Goal: Communication & Community: Connect with others

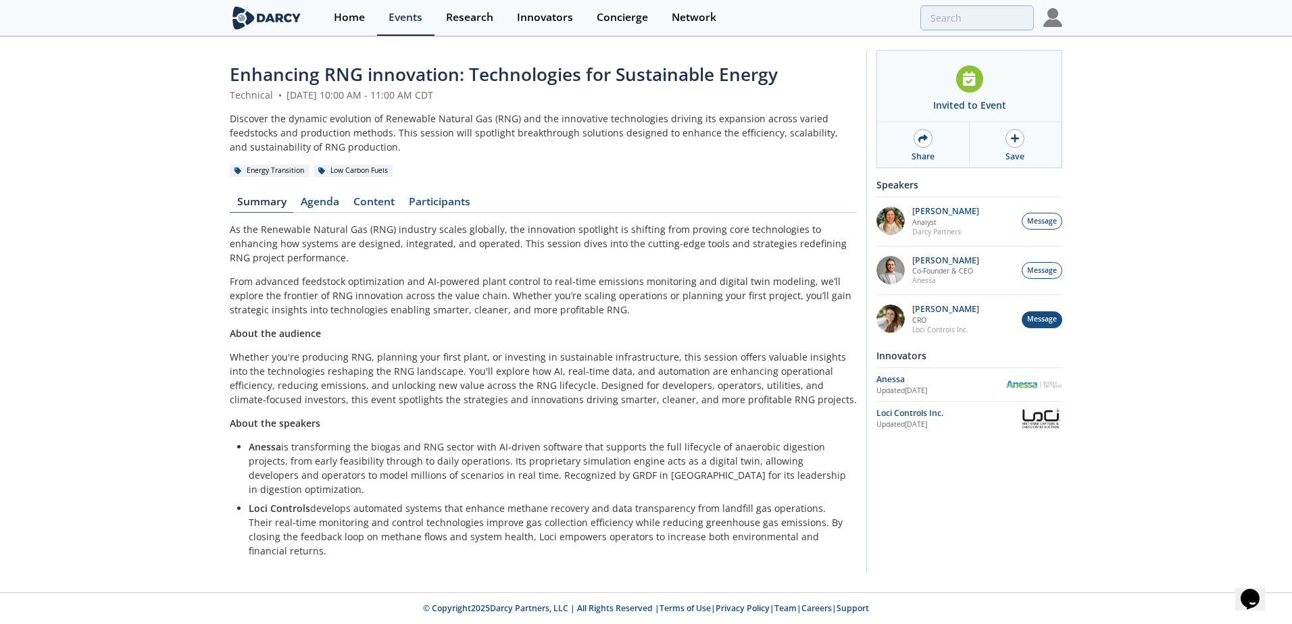
click at [1038, 318] on span "Message" at bounding box center [1042, 319] width 30 height 11
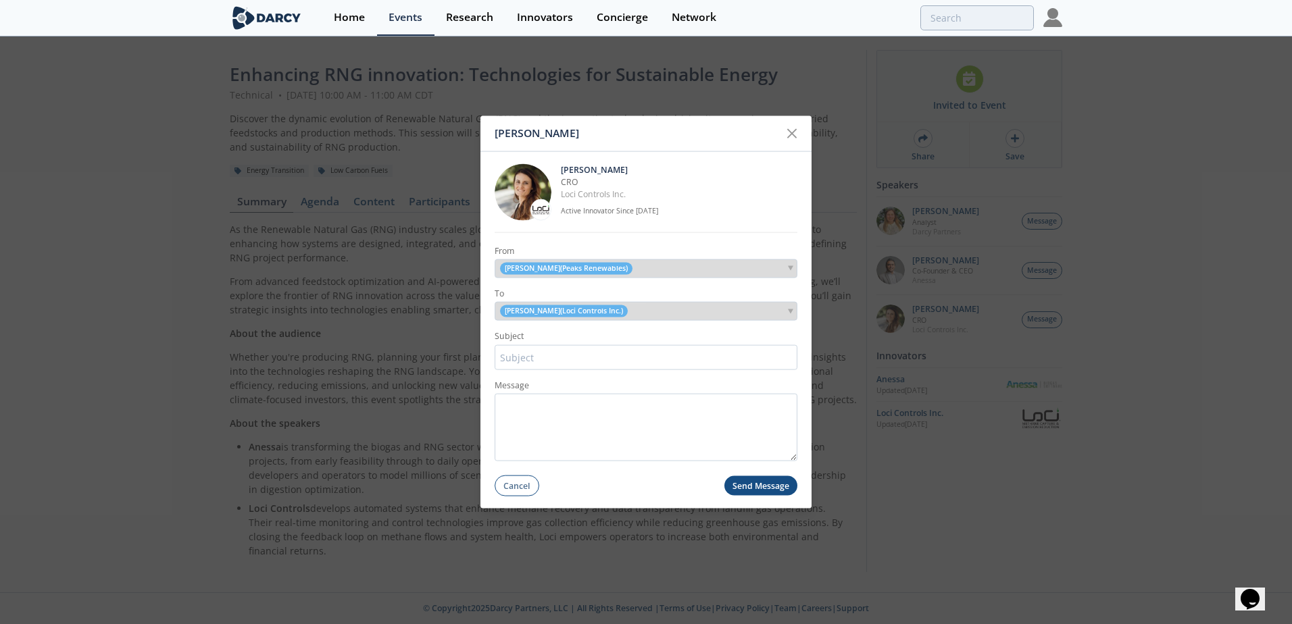
type input "L"
type input "Intro to Peaks Renewablew"
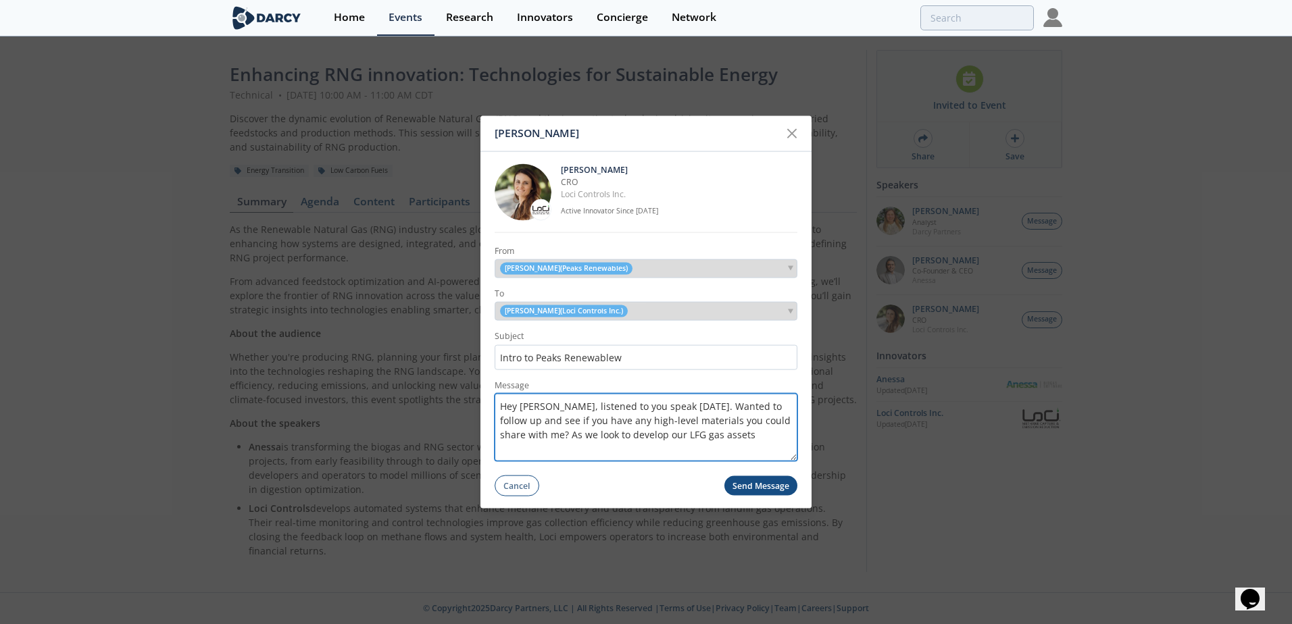
click at [595, 435] on textarea "Hey [PERSON_NAME], listened to you speak [DATE]. Wanted to follow up and see if…" at bounding box center [646, 428] width 303 height 68
click at [502, 435] on textarea "Hey [PERSON_NAME], listened to you speak [DATE]. Wanted to follow up and see if…" at bounding box center [646, 428] width 303 height 68
click at [734, 434] on textarea "Hey [PERSON_NAME], listened to you speak [DATE]. Wanted to follow up and see if…" at bounding box center [646, 428] width 303 height 68
click at [648, 443] on textarea "Hey [PERSON_NAME], listened to you speak [DATE]. Wanted to follow up and see if…" at bounding box center [646, 428] width 303 height 68
drag, startPoint x: 631, startPoint y: 449, endPoint x: 591, endPoint y: 451, distance: 39.9
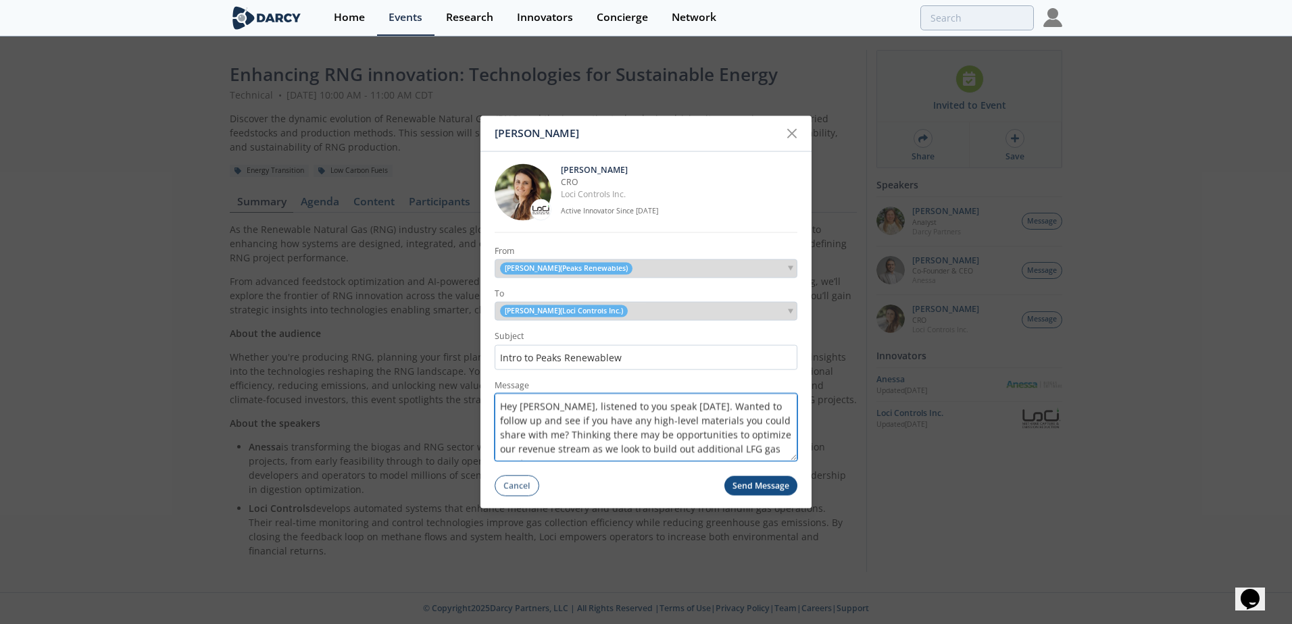
click at [591, 451] on textarea "Hey [PERSON_NAME], listened to you speak [DATE]. Wanted to follow up and see if…" at bounding box center [646, 428] width 303 height 68
click at [719, 423] on textarea "Hey [PERSON_NAME], listened to you speak [DATE]. Wanted to follow up and see if…" at bounding box center [646, 428] width 303 height 68
type textarea "Hey [PERSON_NAME], listened to you speak [DATE]. Wanted to follow up and see if…"
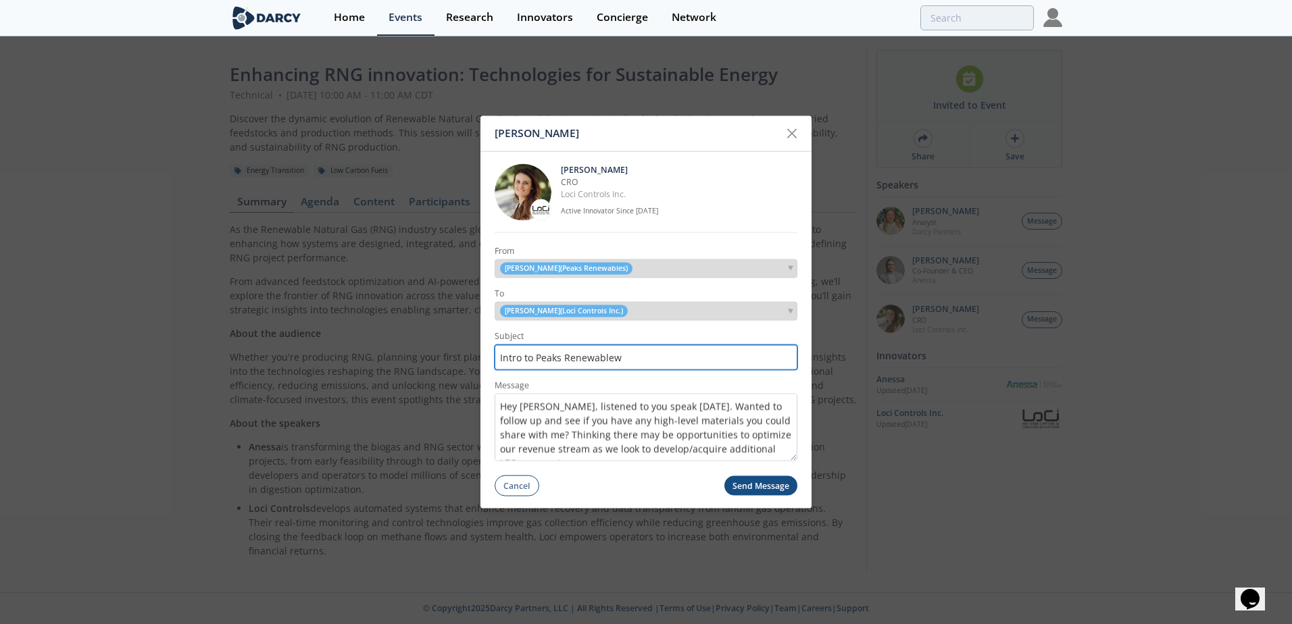
click at [655, 357] on input "Intro to Peaks Renewablew" at bounding box center [646, 357] width 303 height 25
type input "Intro to Peaks Renewables"
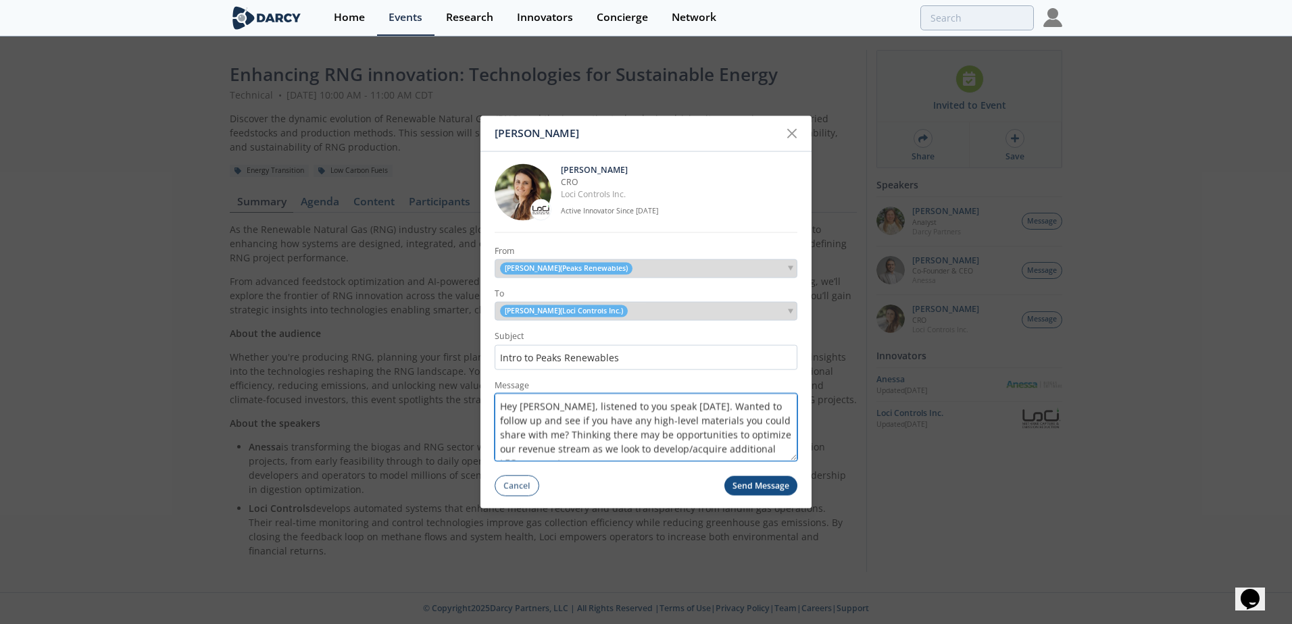
click at [622, 439] on textarea "Hey [PERSON_NAME], listened to you speak [DATE]. Wanted to follow up and see if…" at bounding box center [646, 428] width 303 height 68
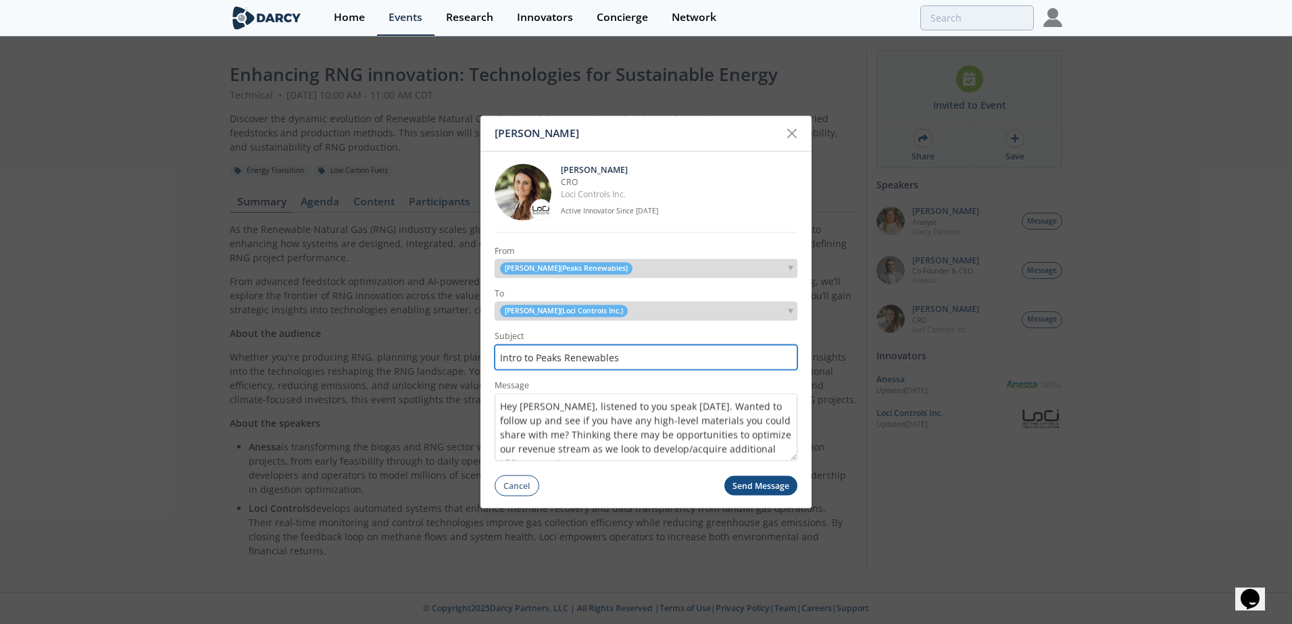
click at [621, 353] on input "Intro to Peaks Renewables" at bounding box center [646, 357] width 303 height 25
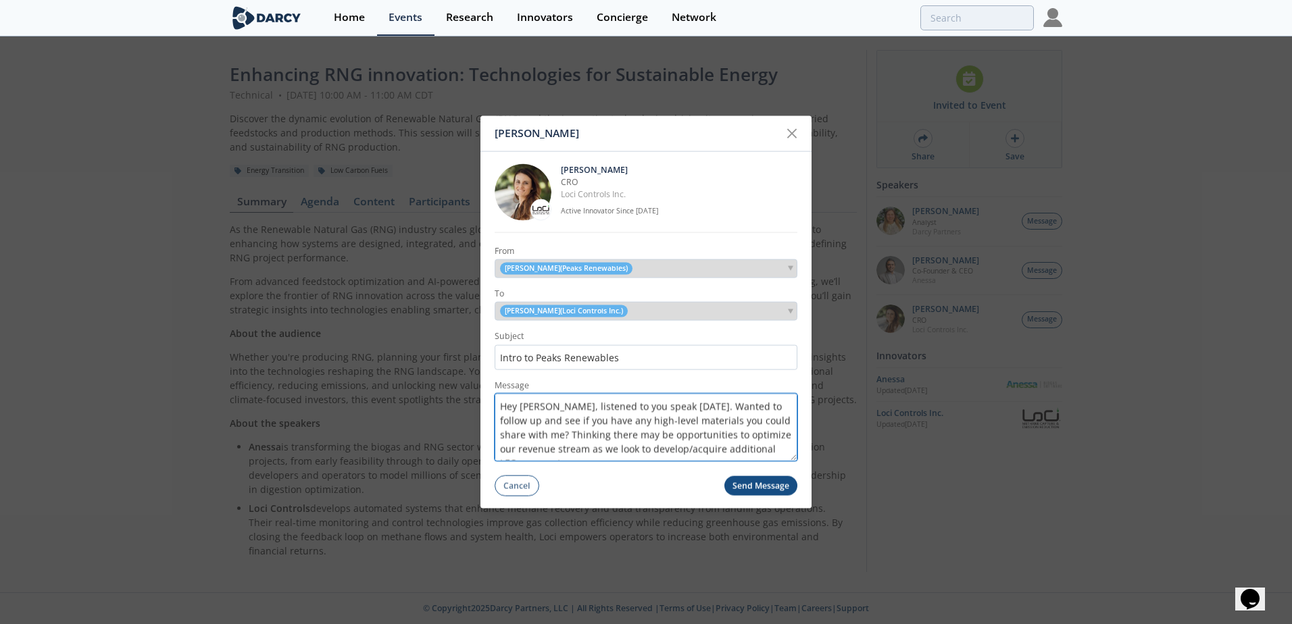
click at [670, 405] on textarea "Hey [PERSON_NAME], listened to you speak [DATE]. Wanted to follow up and see if…" at bounding box center [646, 428] width 303 height 68
click at [743, 422] on textarea "Hey [PERSON_NAME], listened to you speak [DATE] on the [PERSON_NAME] call. Want…" at bounding box center [646, 428] width 303 height 68
drag, startPoint x: 642, startPoint y: 425, endPoint x: 703, endPoint y: 423, distance: 61.5
click at [642, 424] on textarea "Hey [PERSON_NAME], listened to you speak [DATE] on the [PERSON_NAME] call. Want…" at bounding box center [646, 428] width 303 height 68
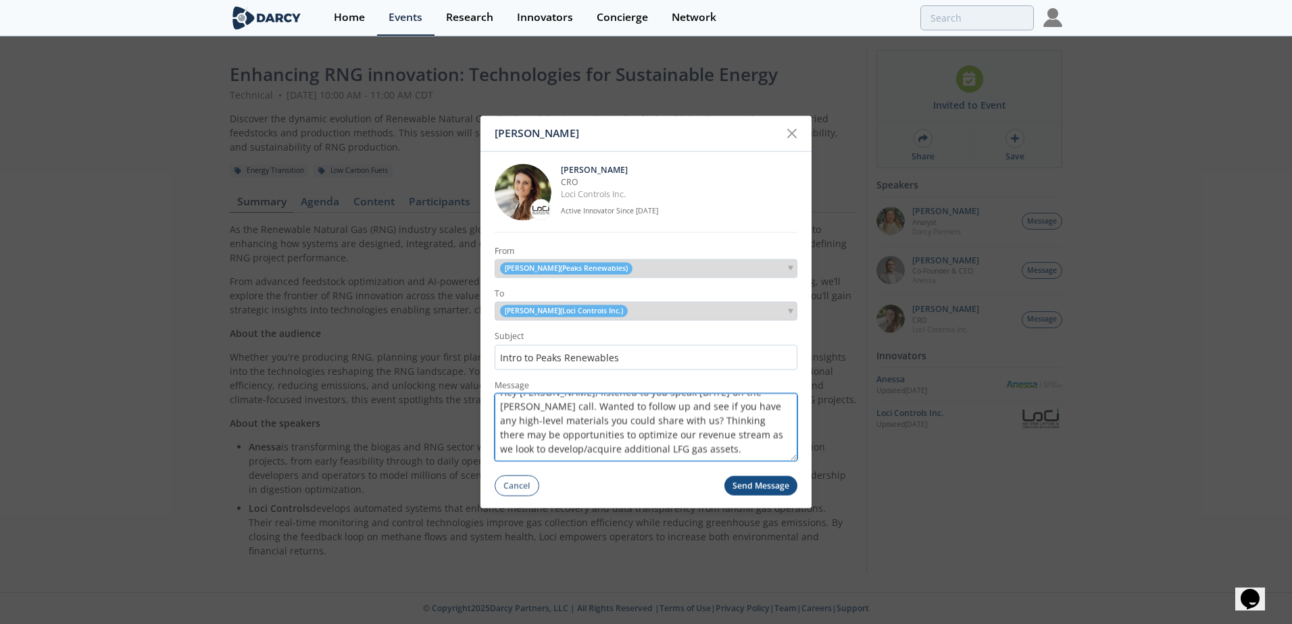
click at [703, 423] on textarea "Hey [PERSON_NAME], listened to you speak [DATE] on the [PERSON_NAME] call. Want…" at bounding box center [646, 428] width 303 height 68
drag, startPoint x: 616, startPoint y: 436, endPoint x: 699, endPoint y: 435, distance: 83.8
click at [699, 435] on textarea "Hey [PERSON_NAME], listened to you speak [DATE] on the [PERSON_NAME] call. Want…" at bounding box center [646, 428] width 303 height 68
click at [684, 439] on textarea "Hey [PERSON_NAME], listened to you speak [DATE] on the [PERSON_NAME] call. Want…" at bounding box center [646, 428] width 303 height 68
click at [616, 435] on textarea "Hey [PERSON_NAME], listened to you speak [DATE] on the [PERSON_NAME] call. Want…" at bounding box center [646, 428] width 303 height 68
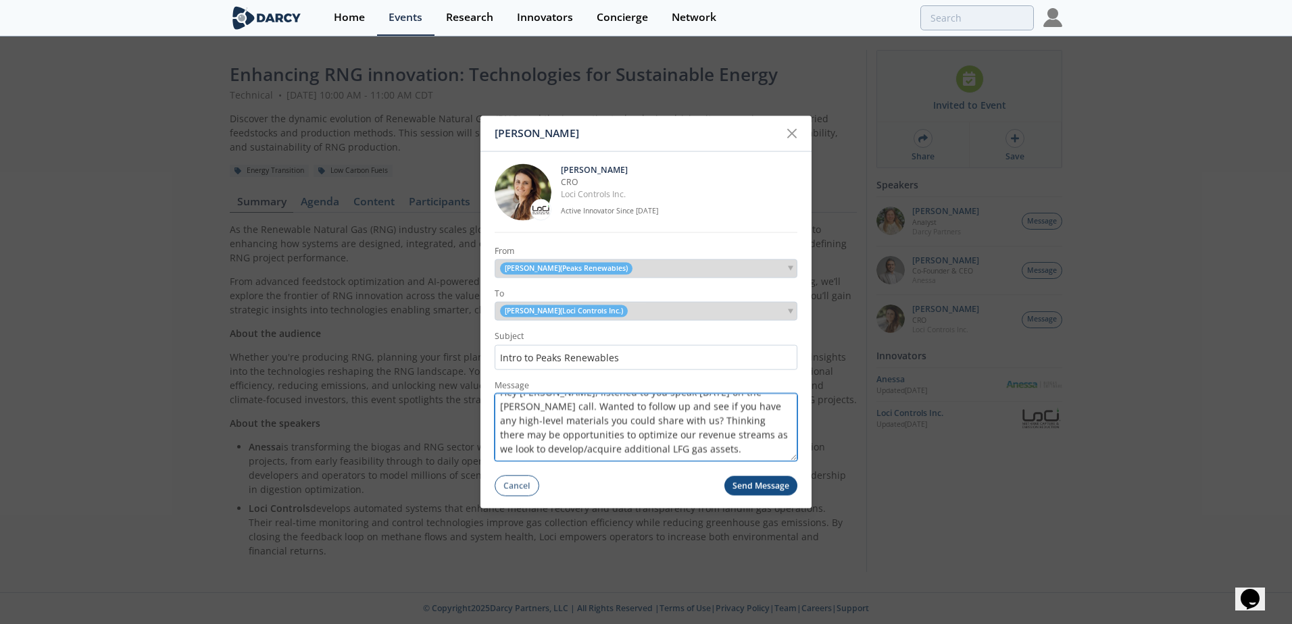
click at [700, 448] on textarea "Hey [PERSON_NAME], listened to you speak [DATE] on the [PERSON_NAME] call. Want…" at bounding box center [646, 428] width 303 height 68
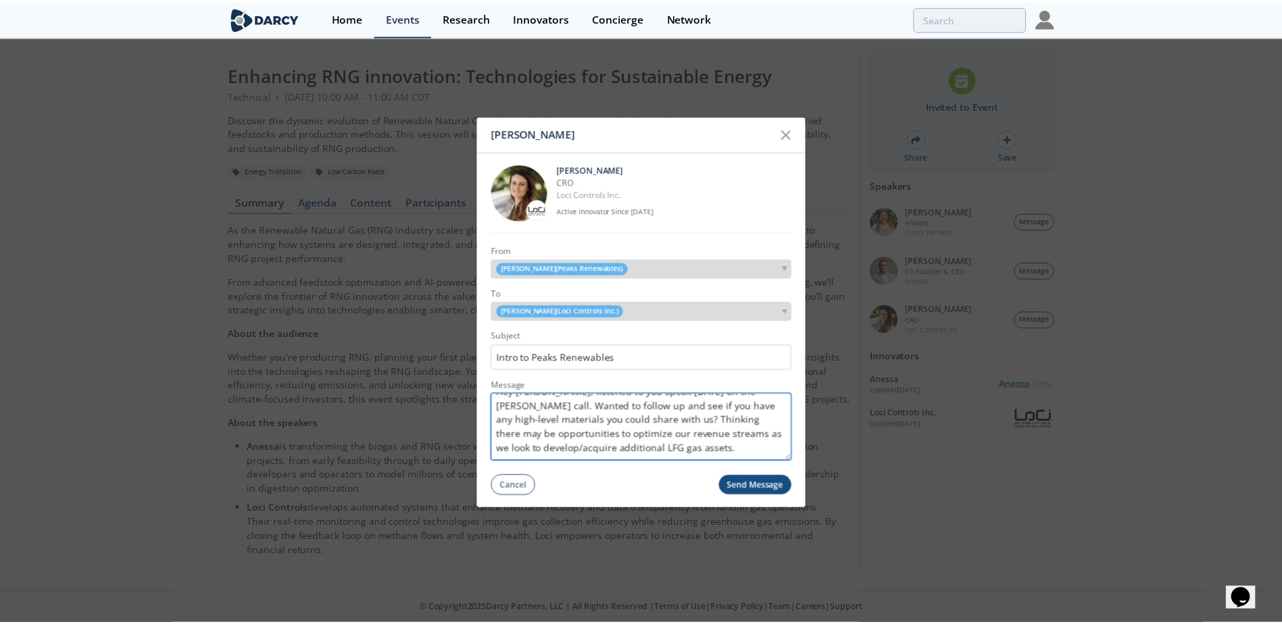
scroll to position [0, 0]
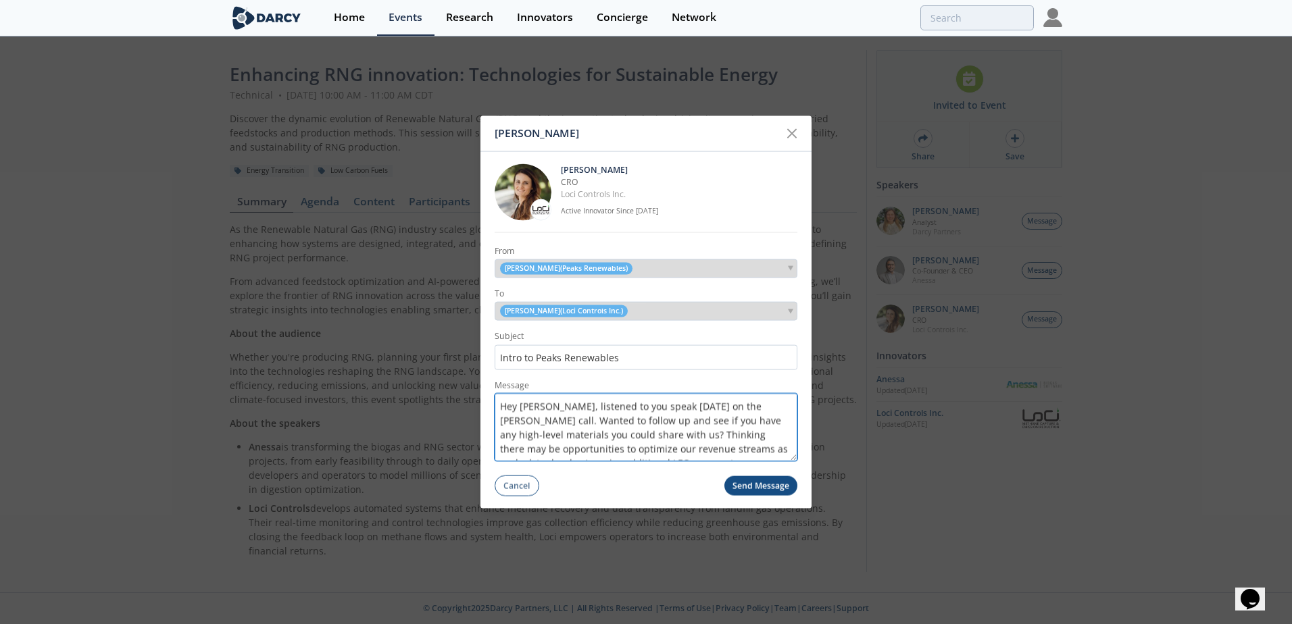
type textarea "Hey [PERSON_NAME], listened to you speak [DATE] on the [PERSON_NAME] call. Want…"
click at [762, 482] on button "Send Message" at bounding box center [761, 486] width 74 height 20
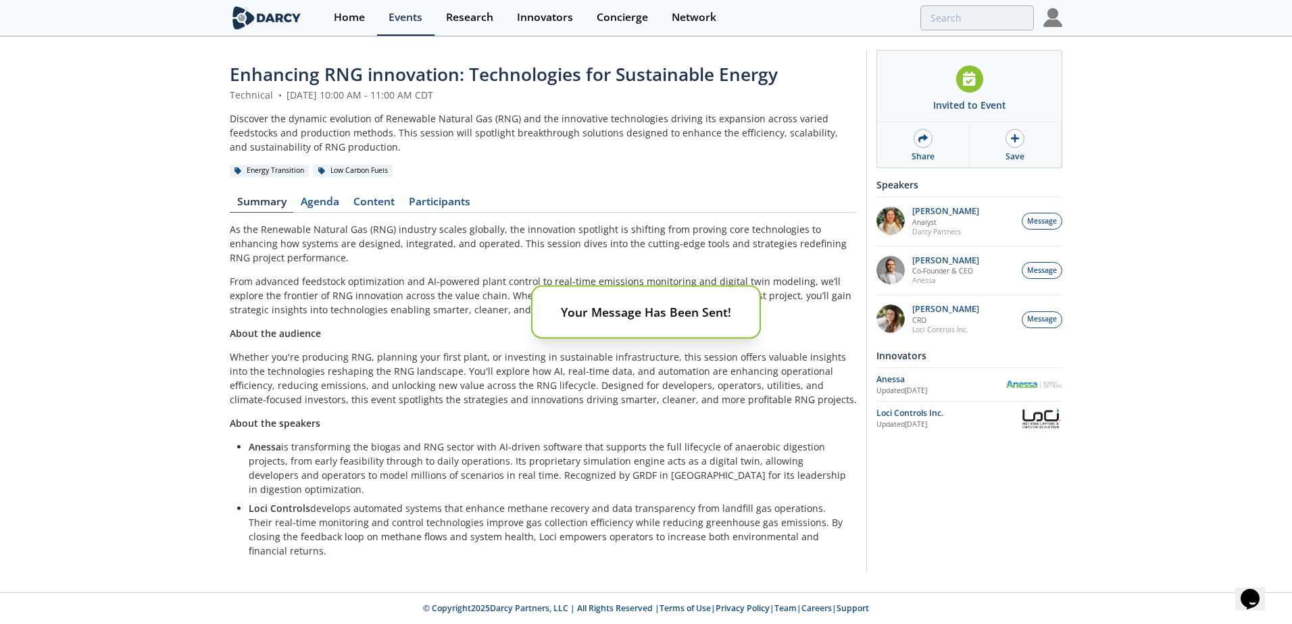
click at [730, 136] on div "Discover the dynamic evolution of Renewable Natural Gas (RNG) and the innovativ…" at bounding box center [543, 133] width 627 height 43
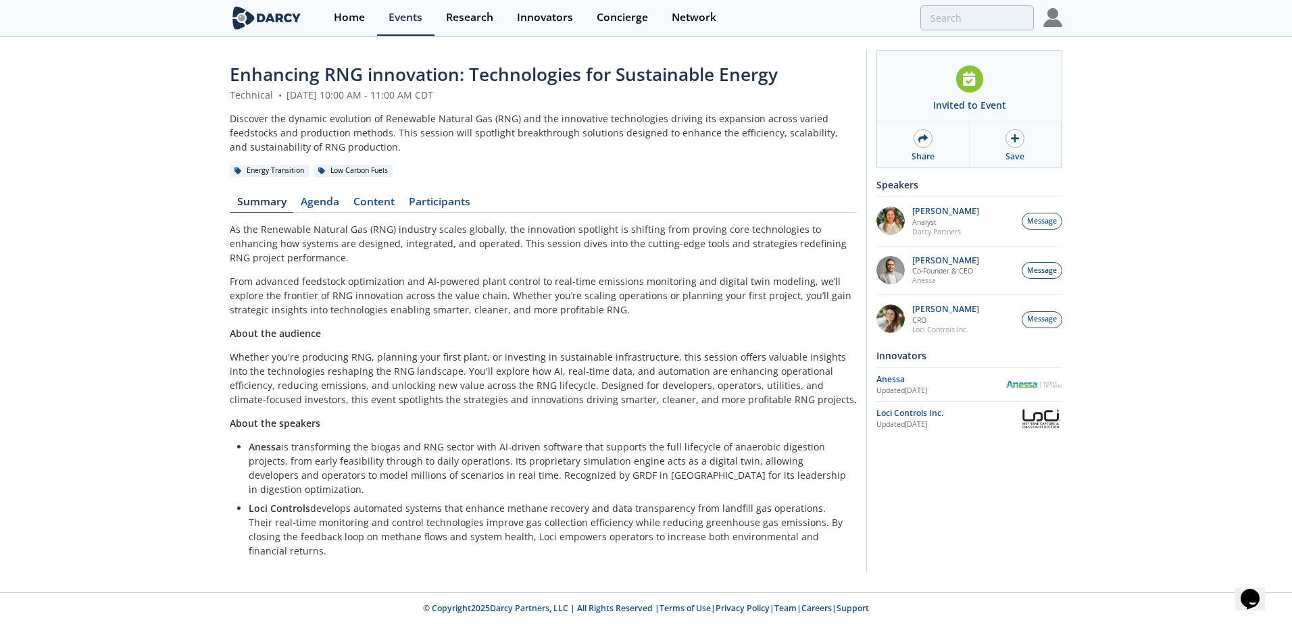
click at [1057, 22] on img at bounding box center [1052, 17] width 19 height 19
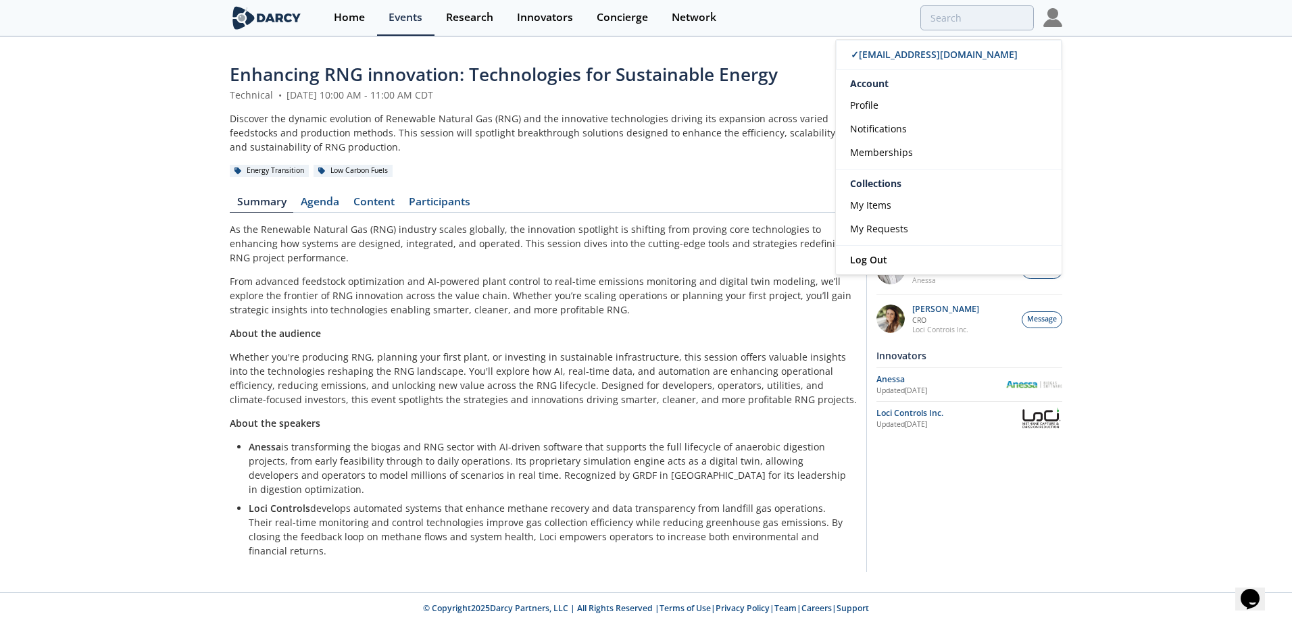
click at [280, 26] on img at bounding box center [267, 18] width 74 height 24
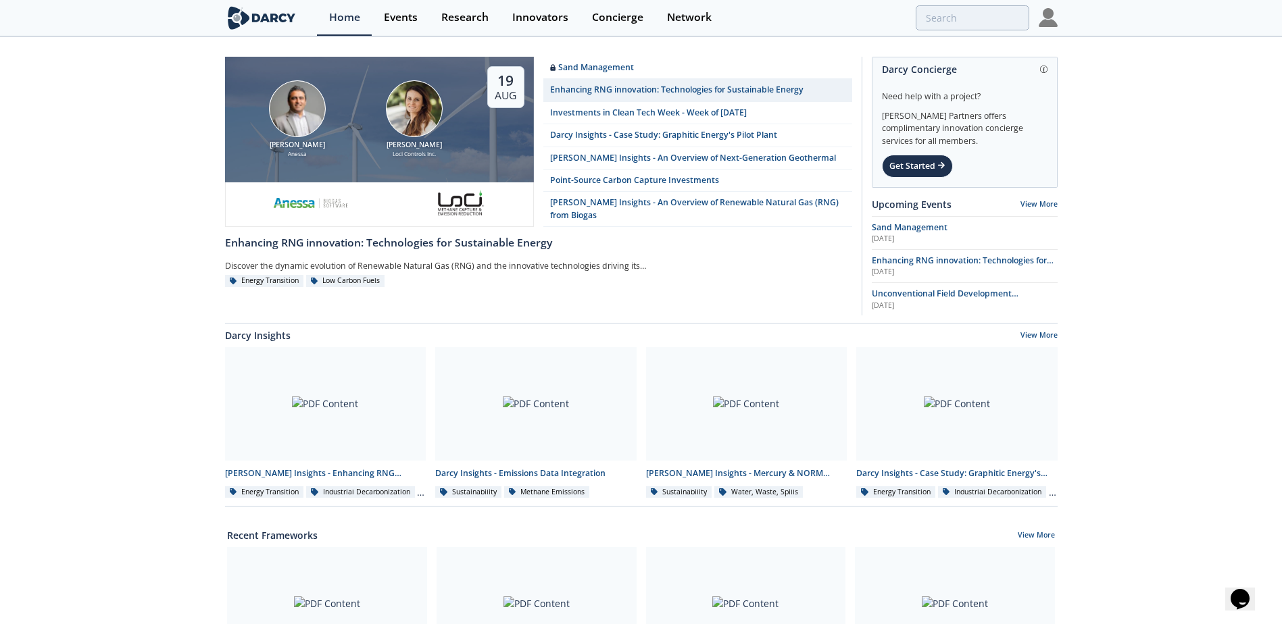
click at [1041, 18] on img at bounding box center [1048, 17] width 19 height 19
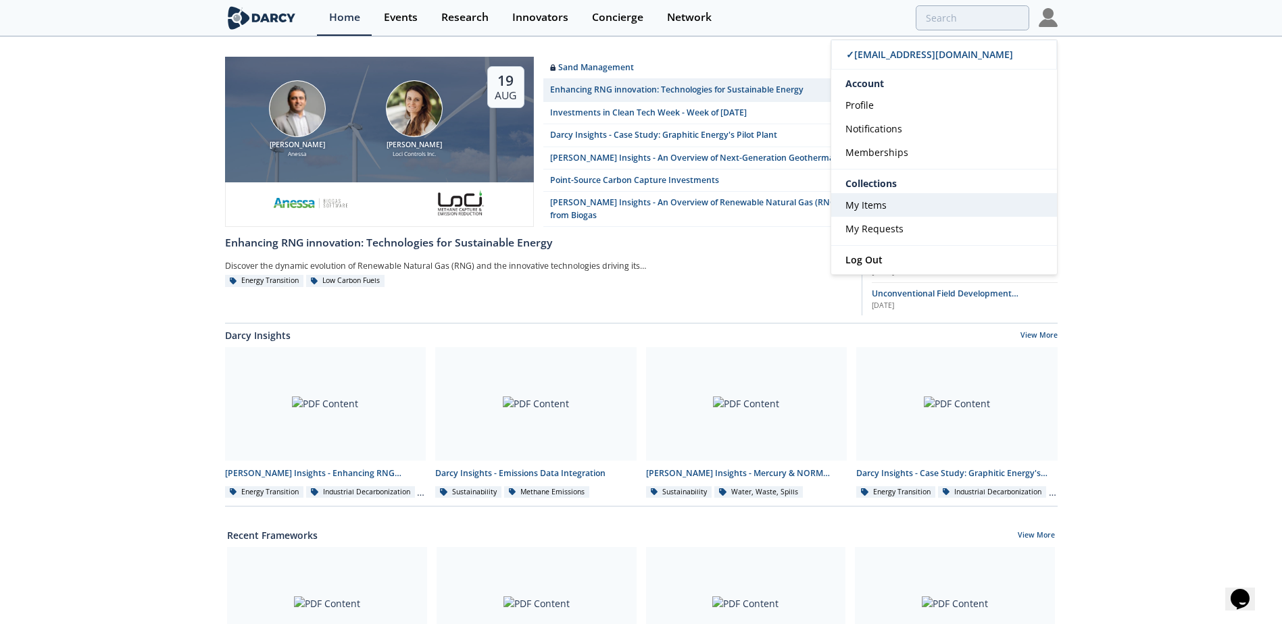
click at [879, 209] on span "My Items" at bounding box center [865, 205] width 41 height 13
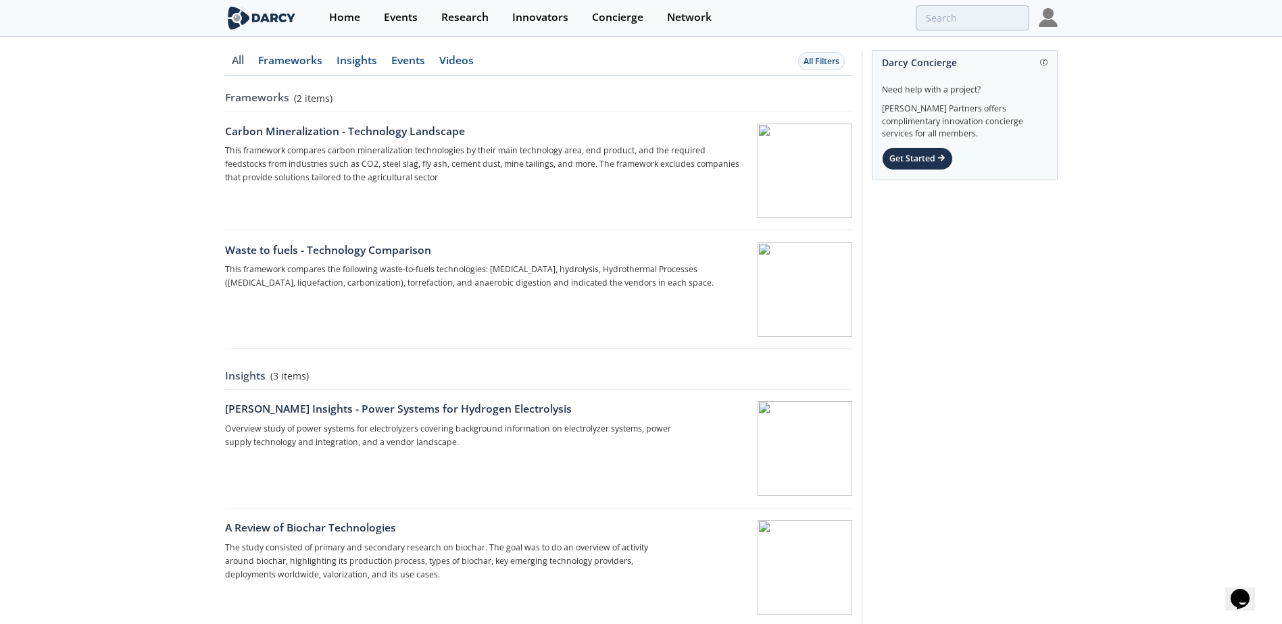
click at [280, 17] on img at bounding box center [262, 18] width 74 height 24
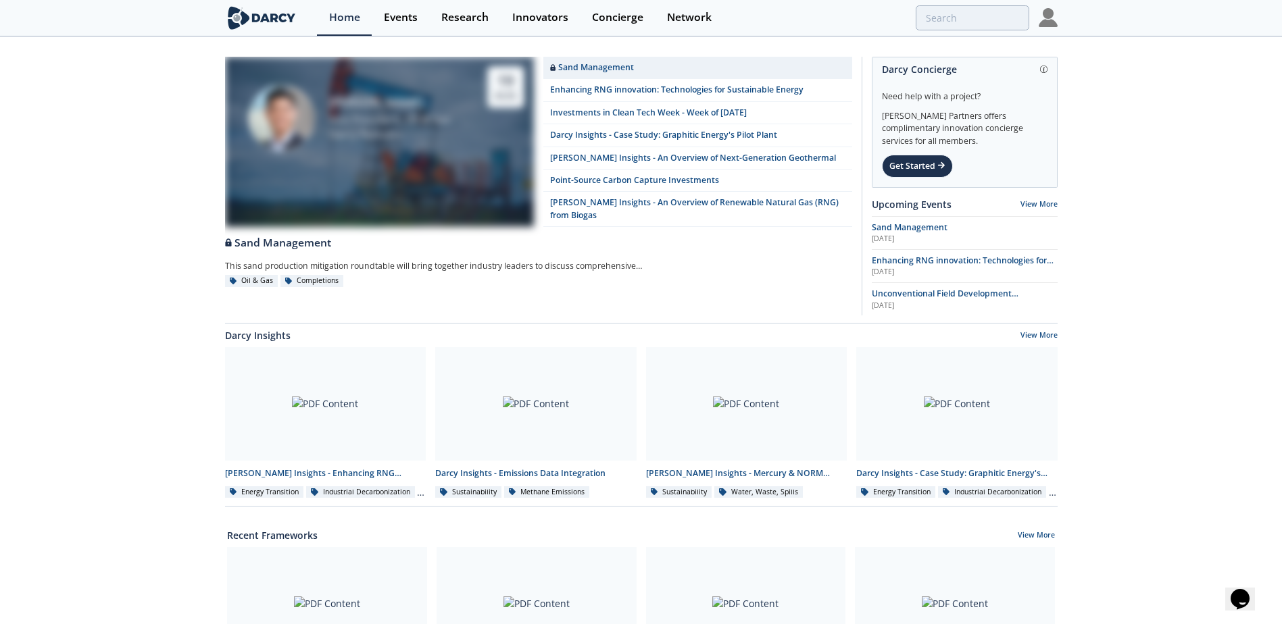
click at [1047, 25] on img at bounding box center [1048, 17] width 19 height 19
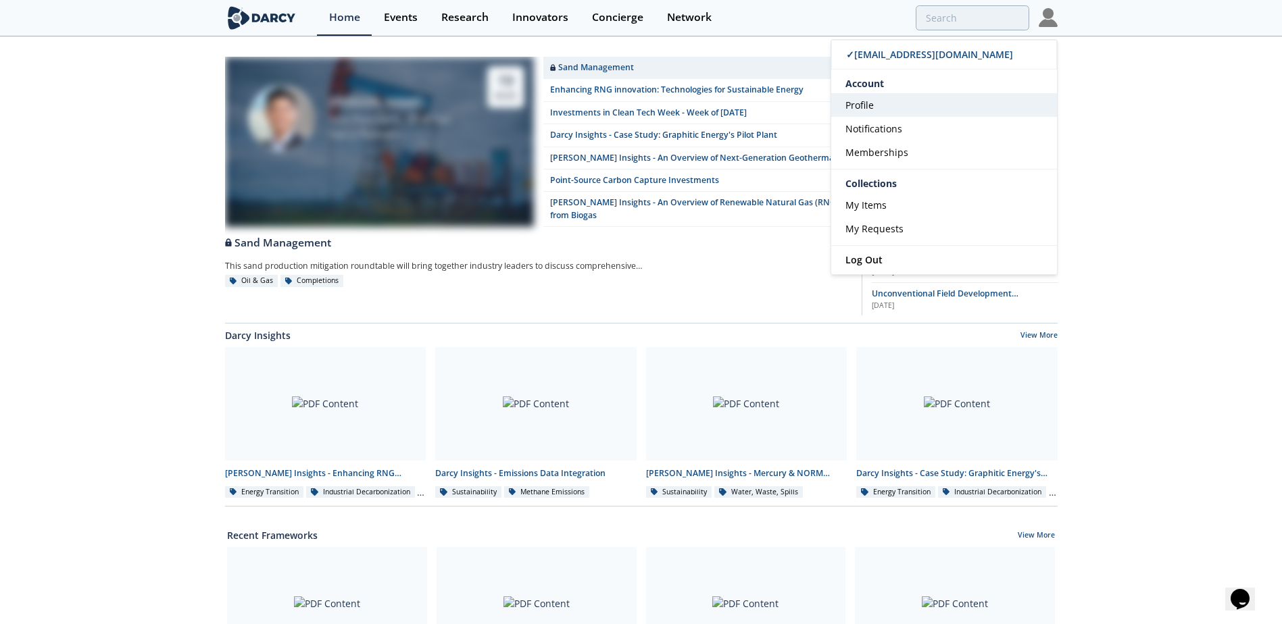
click at [884, 109] on link "Profile" at bounding box center [944, 105] width 226 height 24
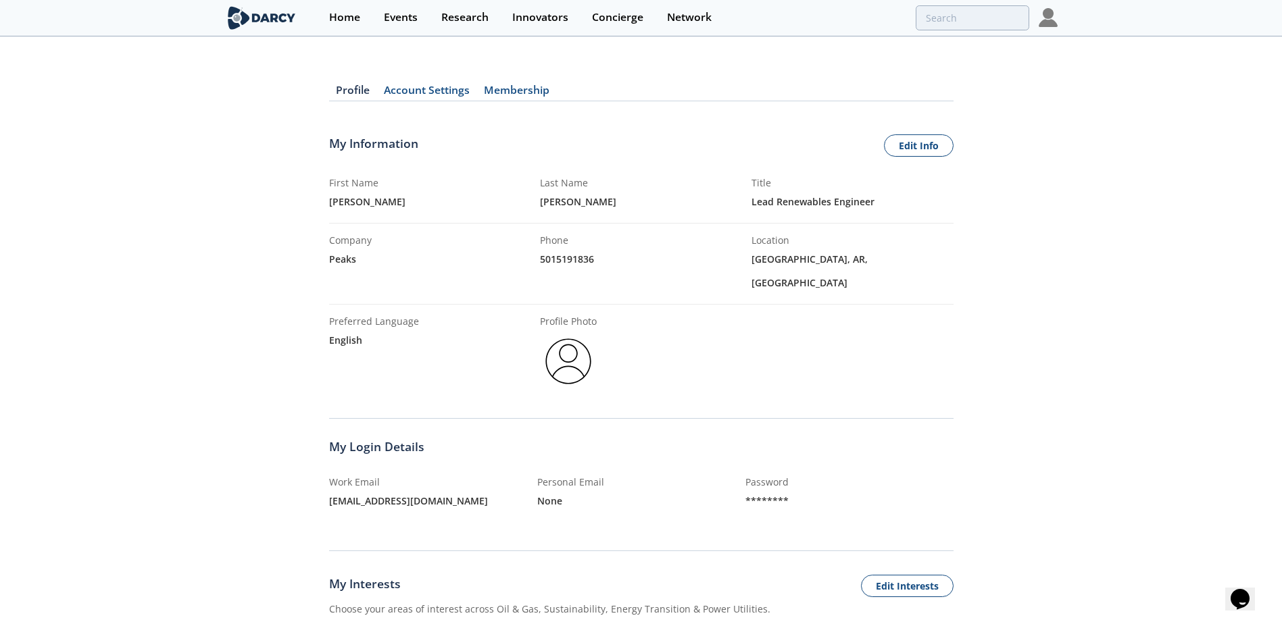
click at [1043, 22] on img at bounding box center [1048, 17] width 19 height 19
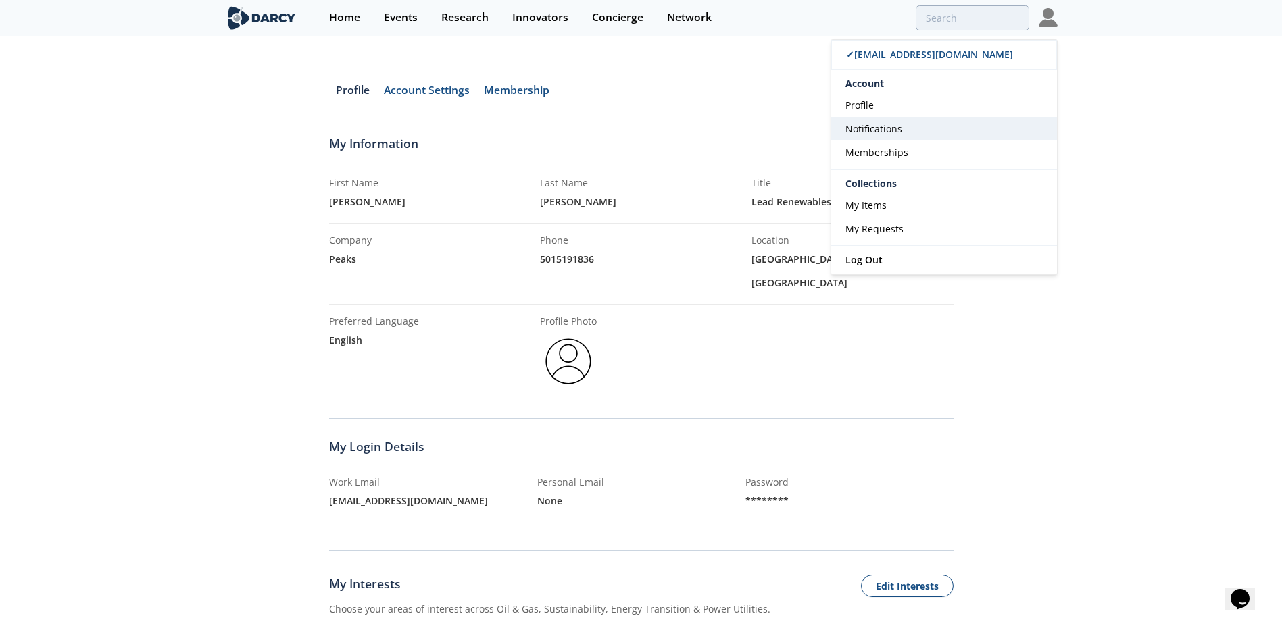
click at [880, 132] on span "Notifications" at bounding box center [873, 128] width 57 height 13
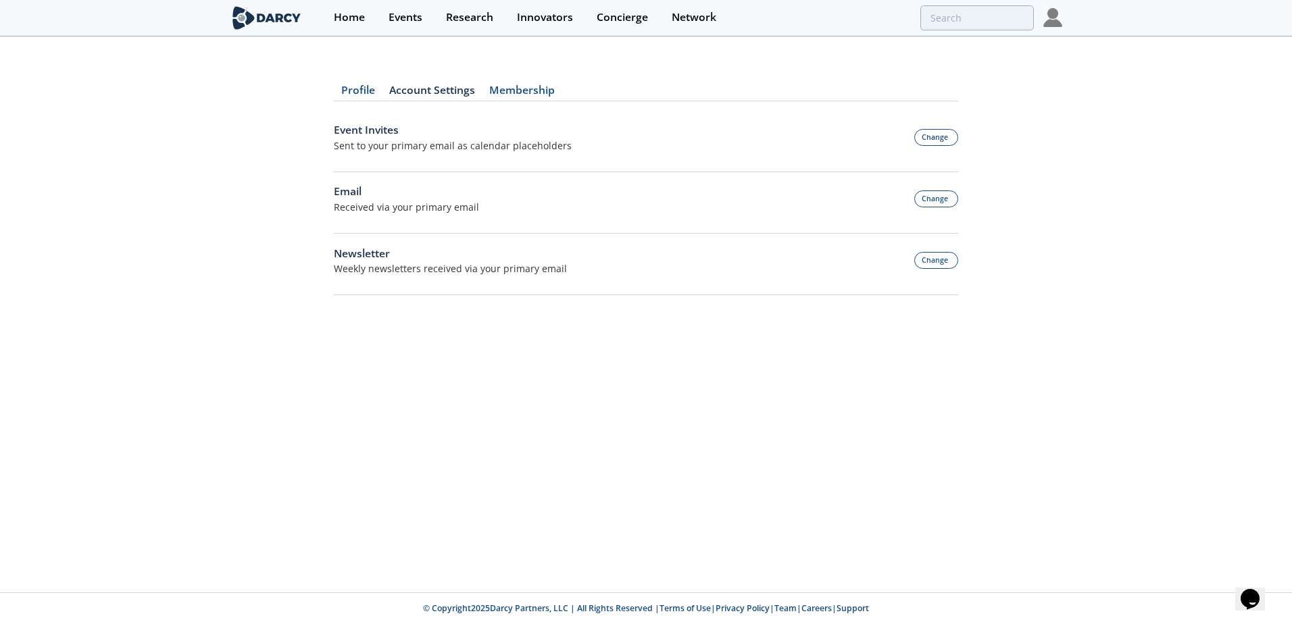
click at [1054, 15] on img at bounding box center [1052, 17] width 19 height 19
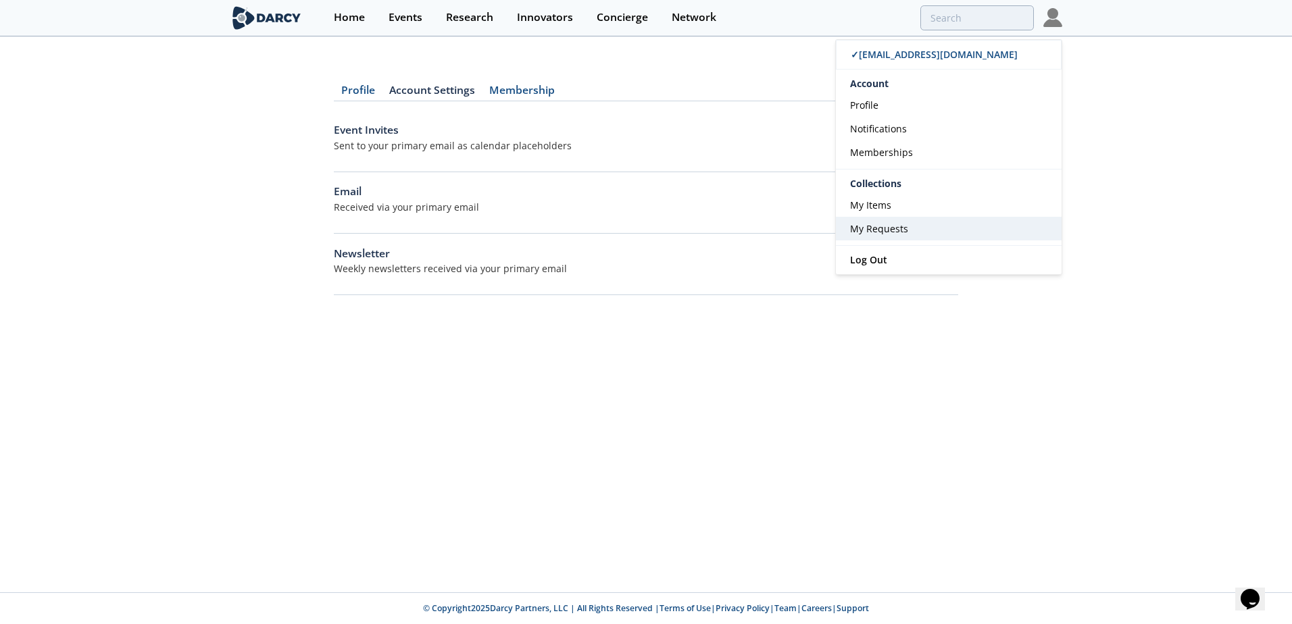
click at [917, 222] on link "My Requests" at bounding box center [949, 229] width 226 height 24
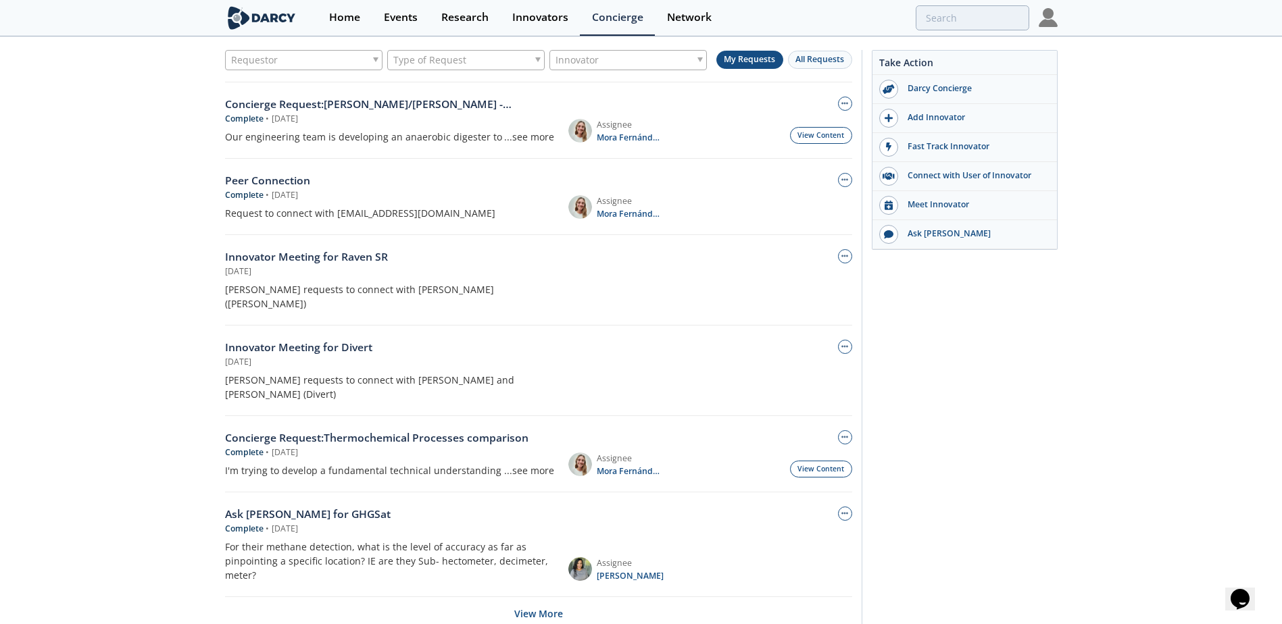
click at [1045, 15] on img at bounding box center [1048, 17] width 19 height 19
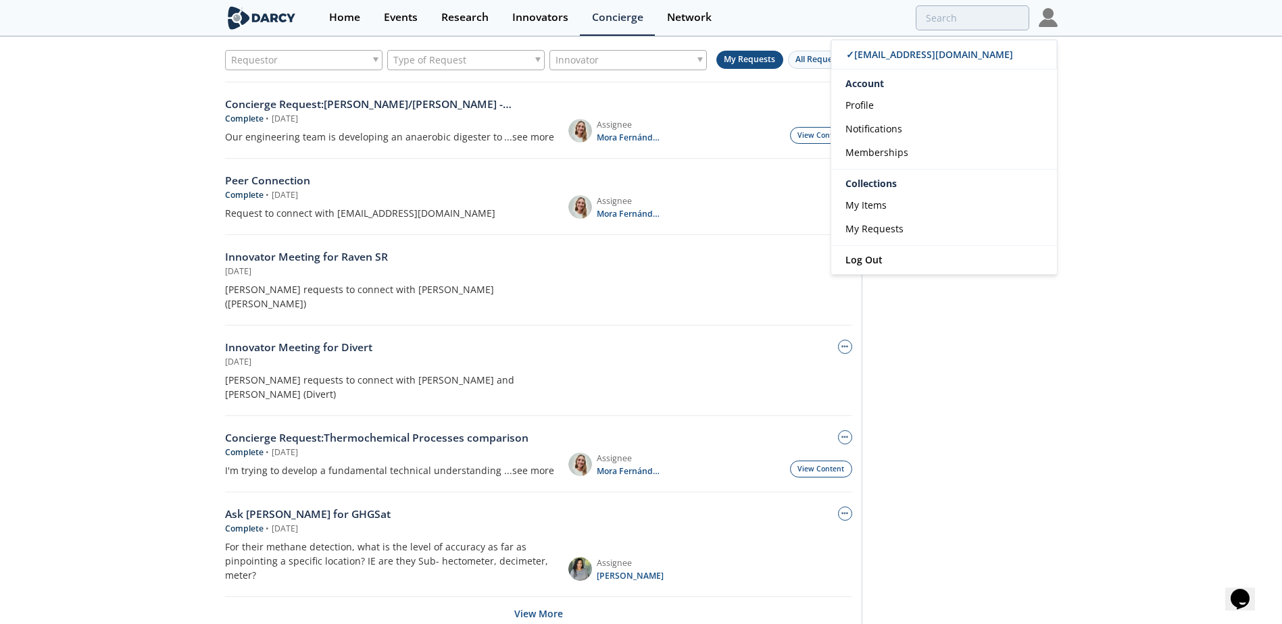
click at [1145, 180] on div "Requestor Type of Request Innovator My Requests All Requests Concierge Request …" at bounding box center [641, 346] width 1282 height 616
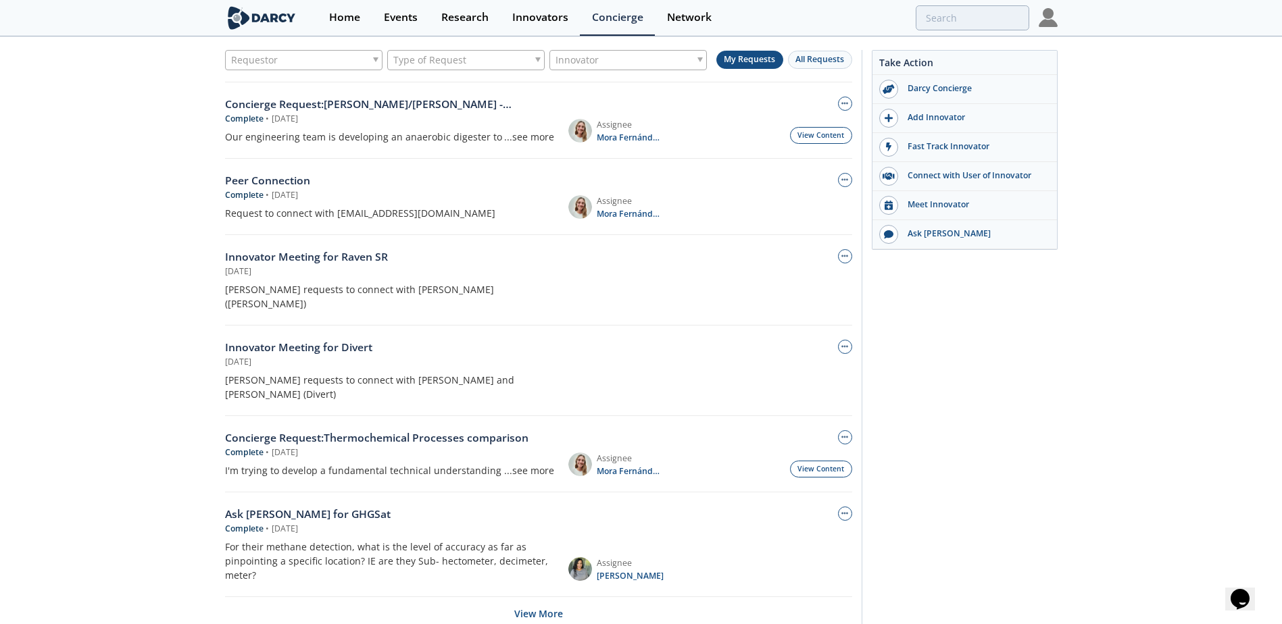
drag, startPoint x: 1052, startPoint y: 20, endPoint x: 1039, endPoint y: 33, distance: 19.1
click at [1050, 21] on img at bounding box center [1048, 17] width 19 height 19
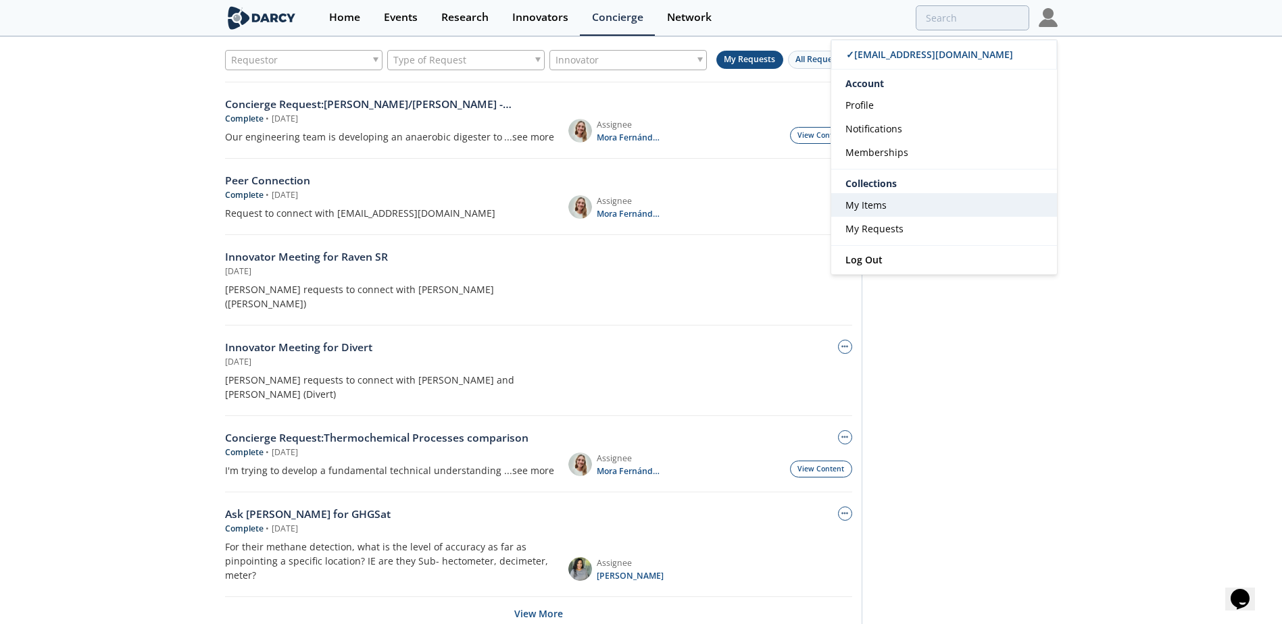
click at [881, 206] on span "My Items" at bounding box center [865, 205] width 41 height 13
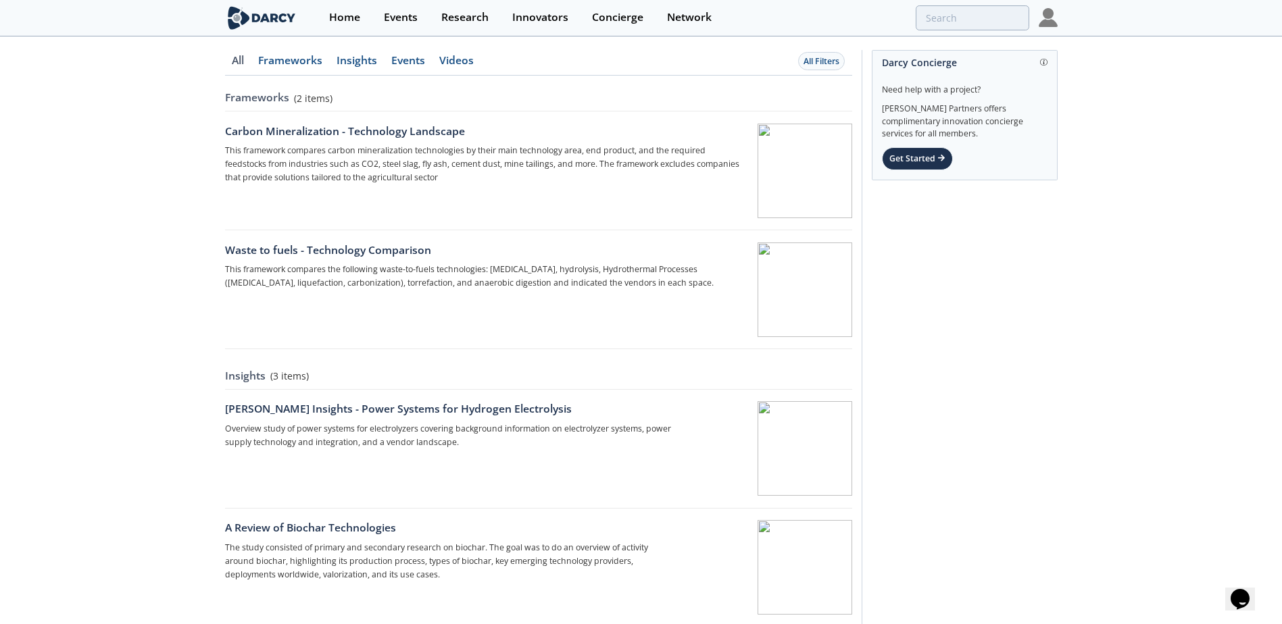
click at [251, 61] on link "Events" at bounding box center [238, 65] width 26 height 20
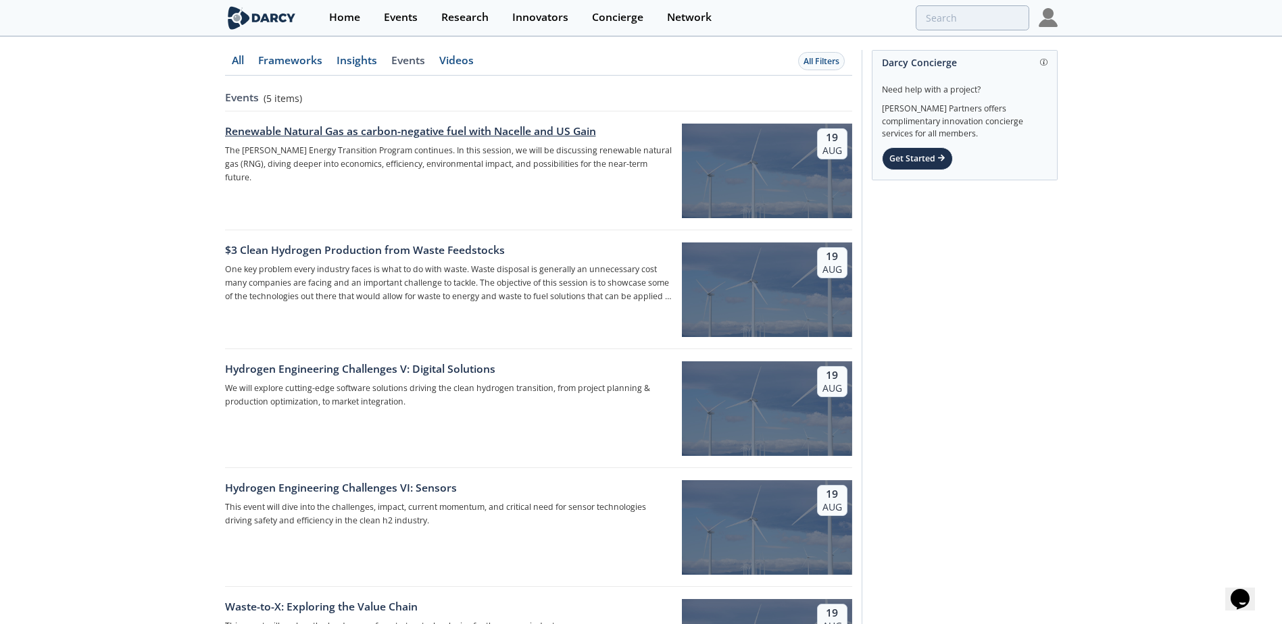
click at [422, 132] on div "Renewable Natural Gas as carbon-negative fuel with Nacelle and US Gain" at bounding box center [448, 132] width 447 height 16
click at [380, 16] on link "Events" at bounding box center [400, 18] width 57 height 36
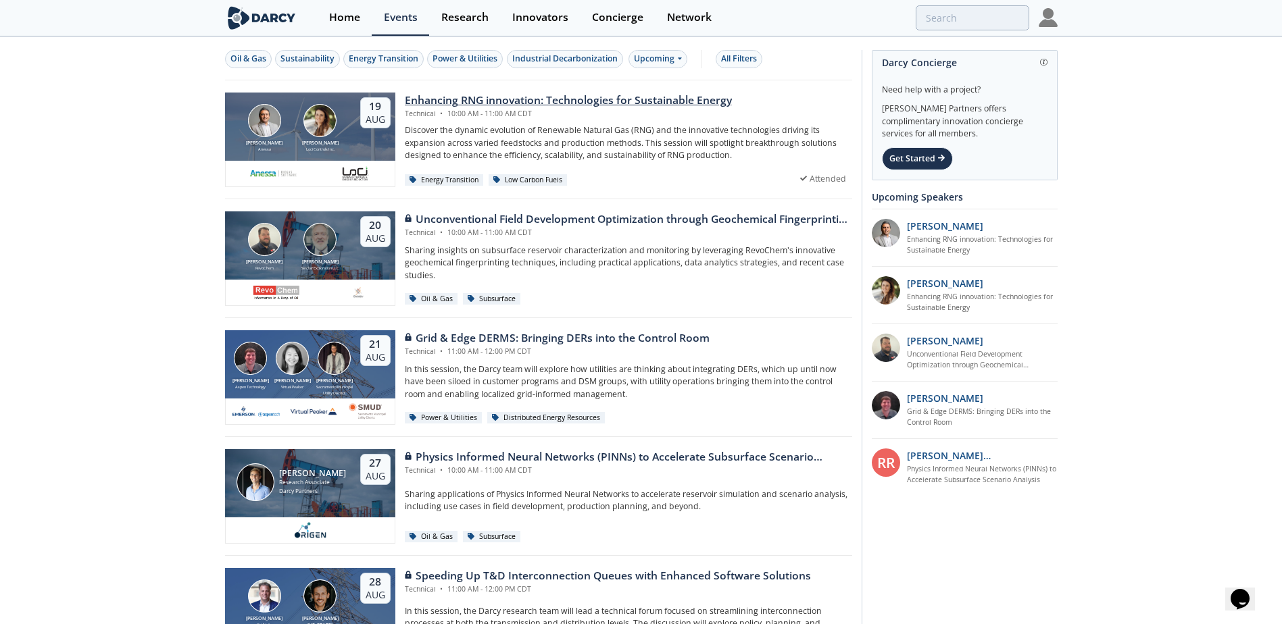
click at [496, 99] on div "Enhancing RNG innovation: Technologies for Sustainable Energy" at bounding box center [568, 101] width 327 height 16
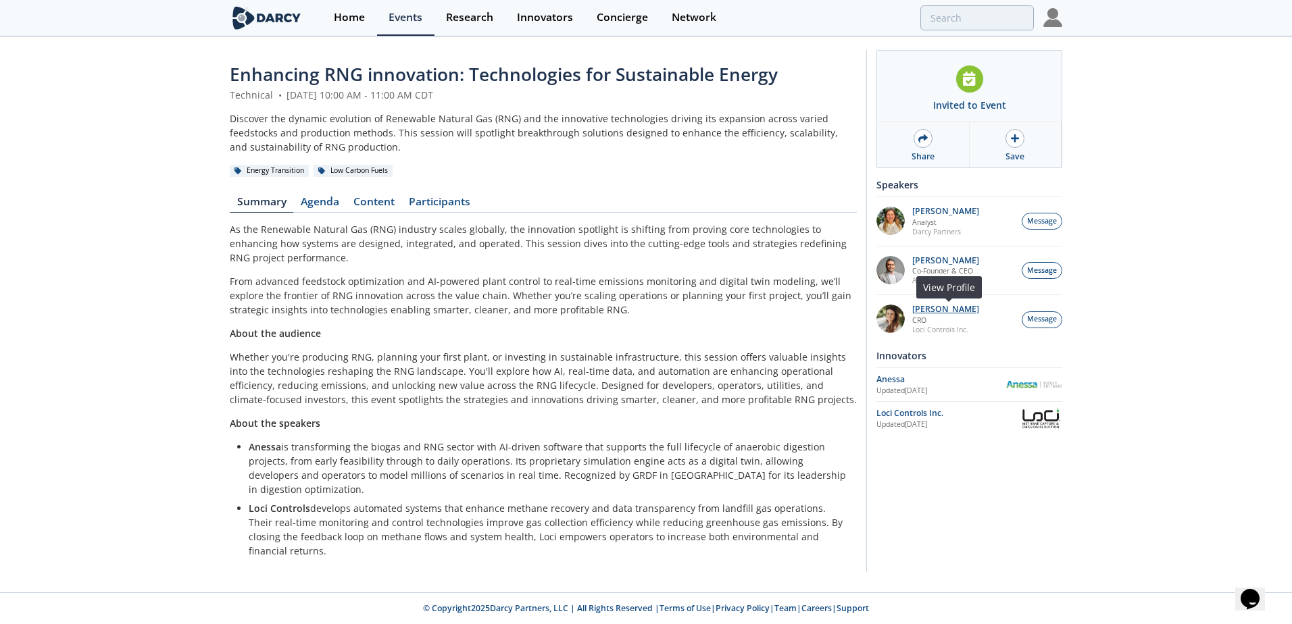
click at [934, 310] on p "[PERSON_NAME]" at bounding box center [945, 309] width 67 height 9
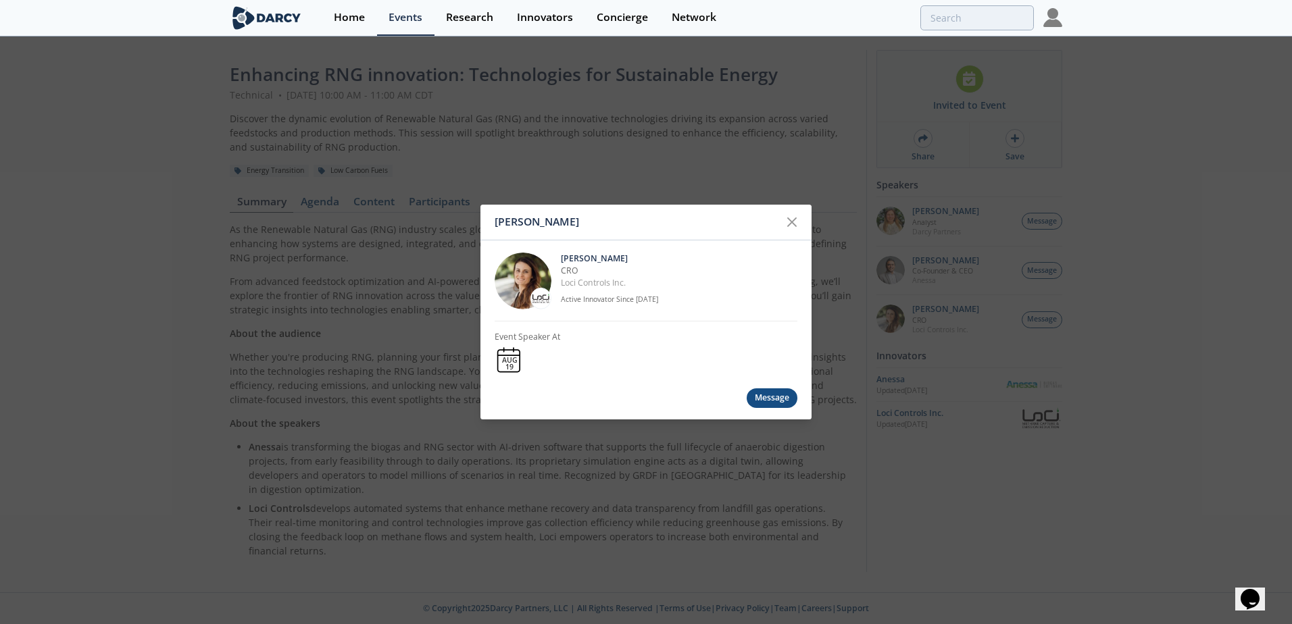
click at [583, 261] on p "[PERSON_NAME]" at bounding box center [679, 258] width 237 height 12
click at [790, 222] on icon at bounding box center [792, 222] width 16 height 16
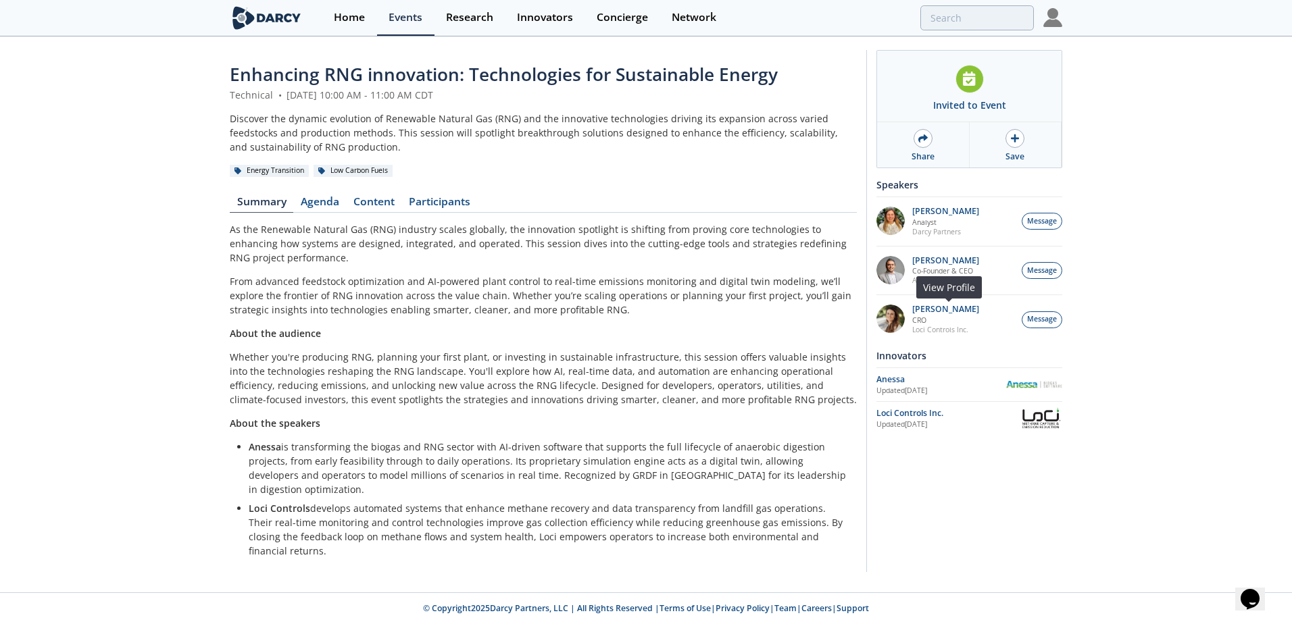
click at [895, 317] on img at bounding box center [890, 319] width 28 height 28
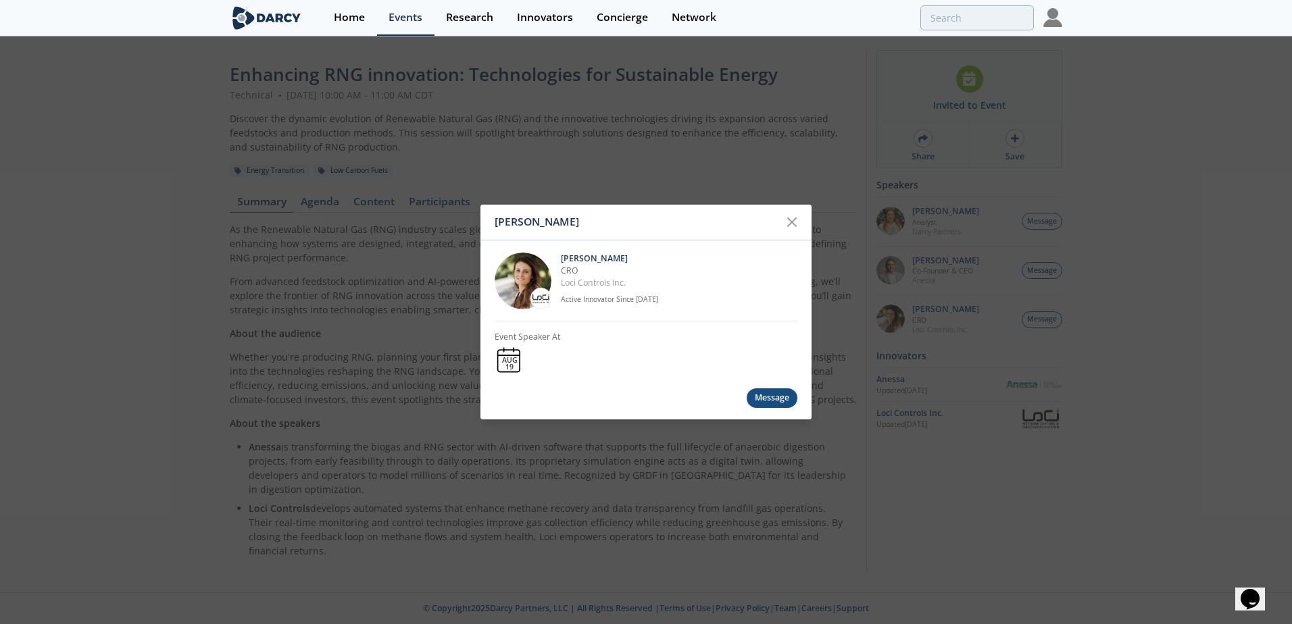
click at [530, 284] on img at bounding box center [523, 280] width 57 height 57
click at [572, 252] on p "[PERSON_NAME]" at bounding box center [679, 258] width 237 height 12
click at [516, 233] on div "[PERSON_NAME]" at bounding box center [637, 222] width 284 height 26
click at [522, 224] on div "[PERSON_NAME]" at bounding box center [637, 222] width 284 height 26
click at [791, 223] on icon at bounding box center [792, 222] width 8 height 8
